Goal: Find specific page/section: Find specific page/section

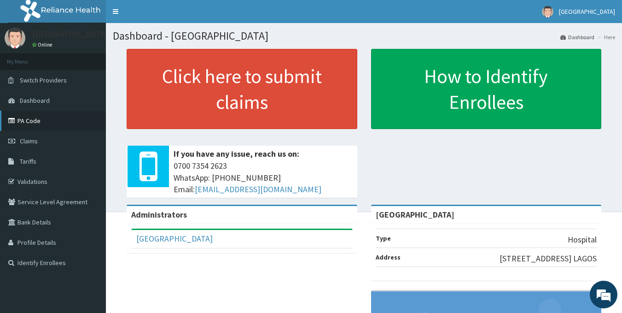
click at [29, 119] on link "PA Code" at bounding box center [53, 120] width 106 height 20
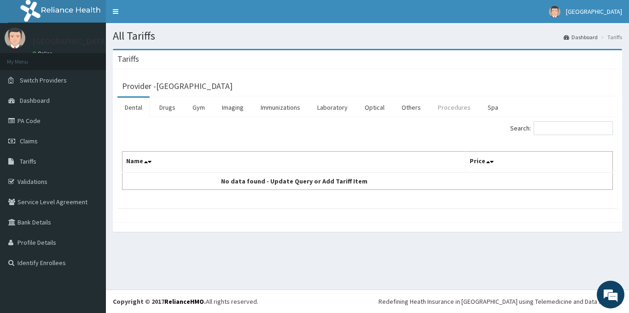
click at [443, 110] on link "Procedures" at bounding box center [453, 107] width 47 height 19
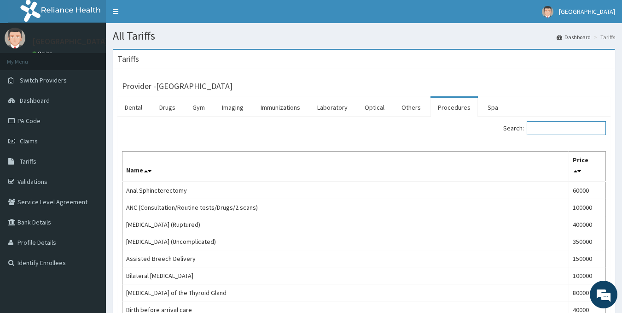
click at [558, 126] on input "Search:" at bounding box center [566, 128] width 79 height 14
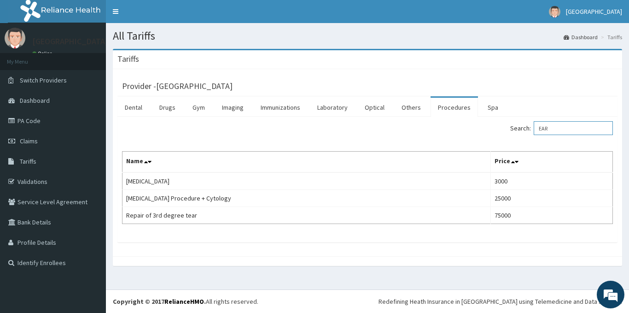
type input "EAR"
click at [35, 125] on link "PA Code" at bounding box center [53, 120] width 106 height 20
